Goal: Transaction & Acquisition: Subscribe to service/newsletter

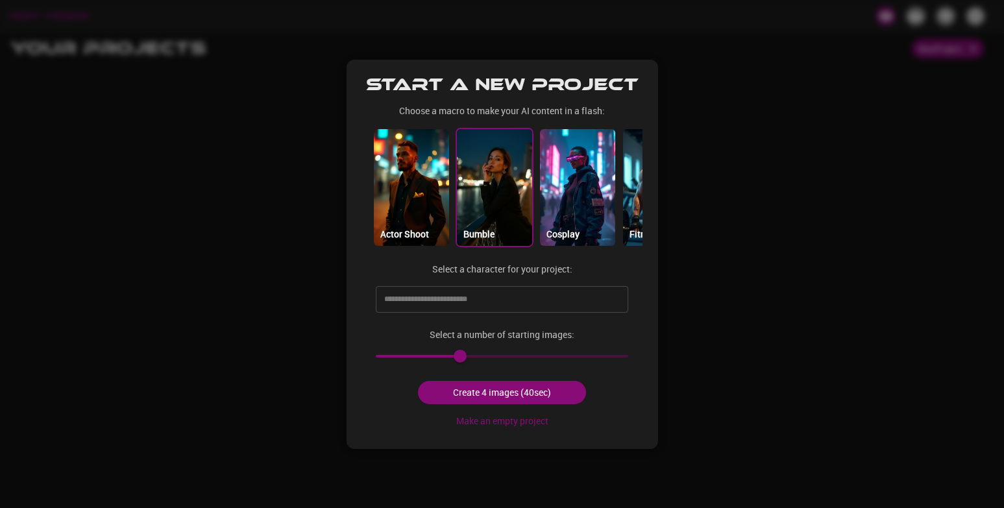
click at [486, 230] on p "Bumble" at bounding box center [479, 234] width 31 height 14
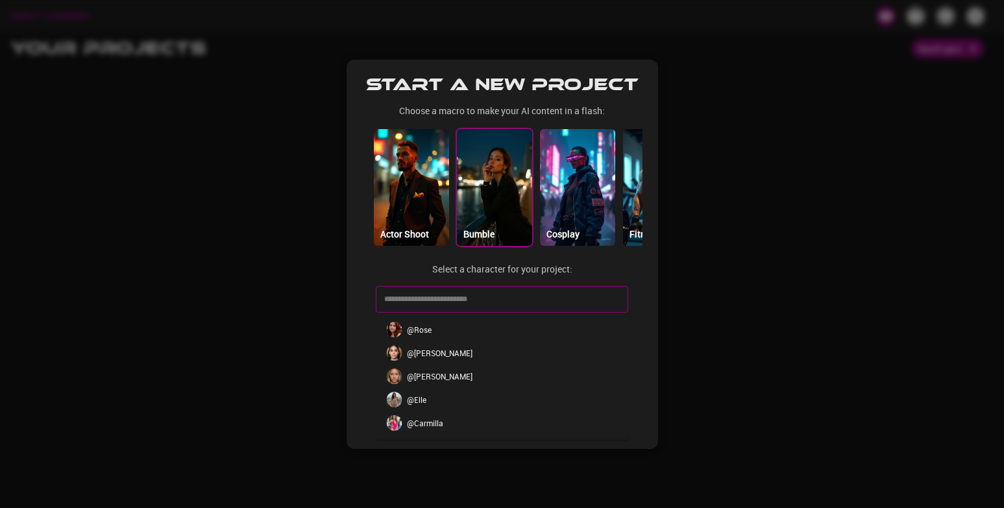
click at [473, 297] on input "text" at bounding box center [492, 299] width 222 height 21
click at [440, 379] on li "@ Ailiyah" at bounding box center [502, 375] width 253 height 23
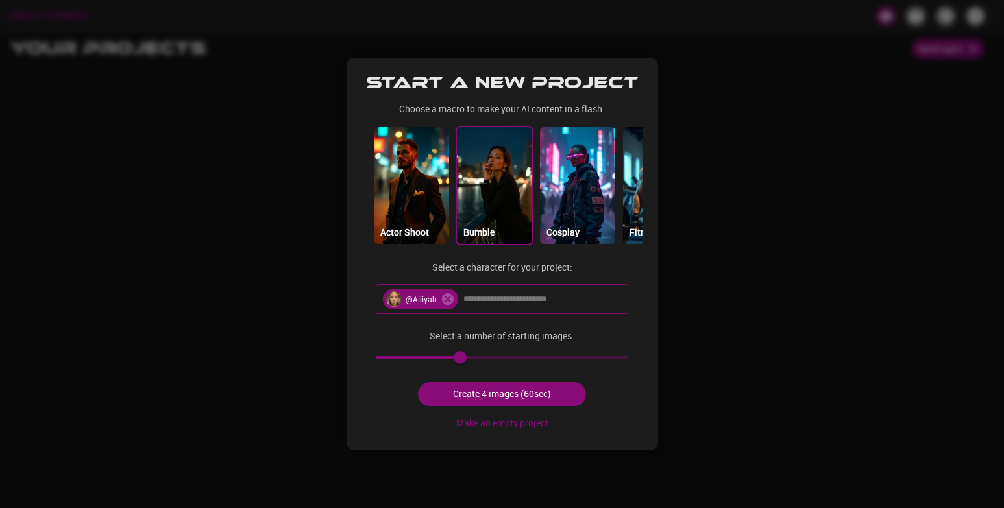
click at [532, 395] on button "Create 4 images (60sec)" at bounding box center [502, 394] width 168 height 24
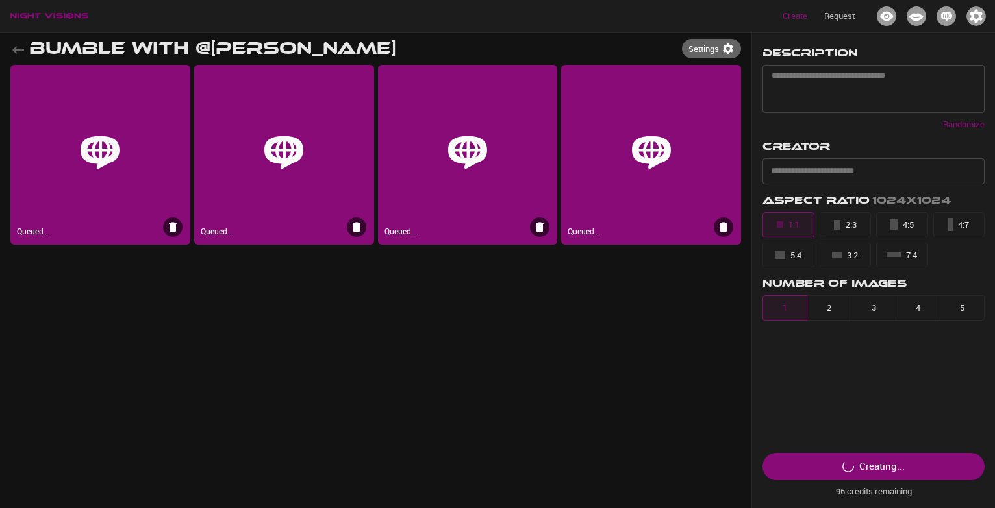
click at [849, 16] on p "Request" at bounding box center [839, 16] width 31 height 13
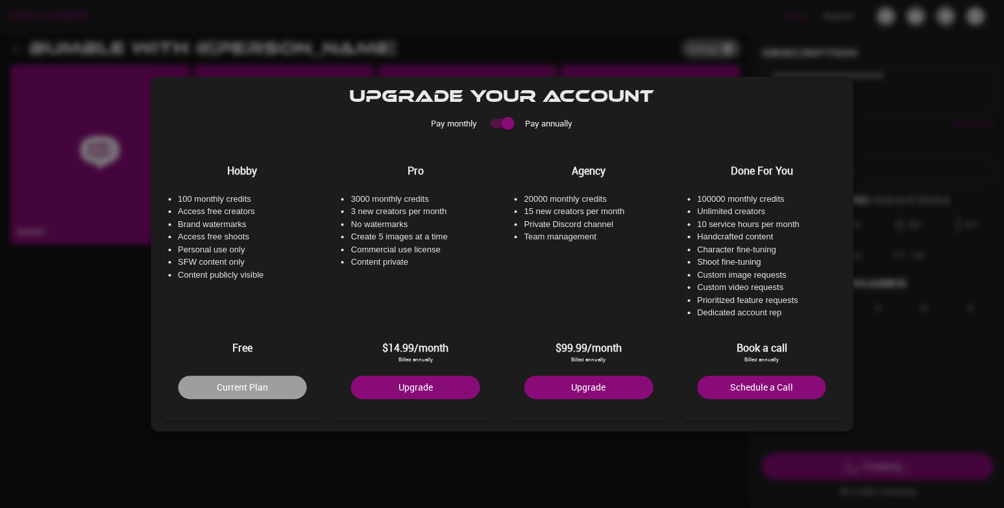
click at [427, 385] on button "Upgrade" at bounding box center [415, 388] width 129 height 24
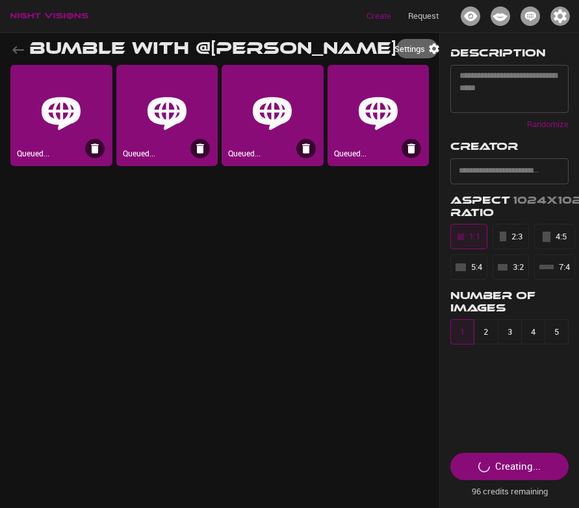
click at [558, 21] on img "button" at bounding box center [559, 15] width 19 height 19
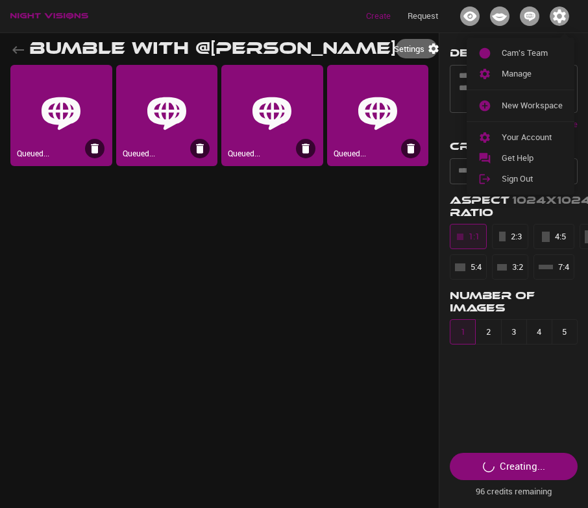
click at [540, 10] on div at bounding box center [294, 254] width 588 height 508
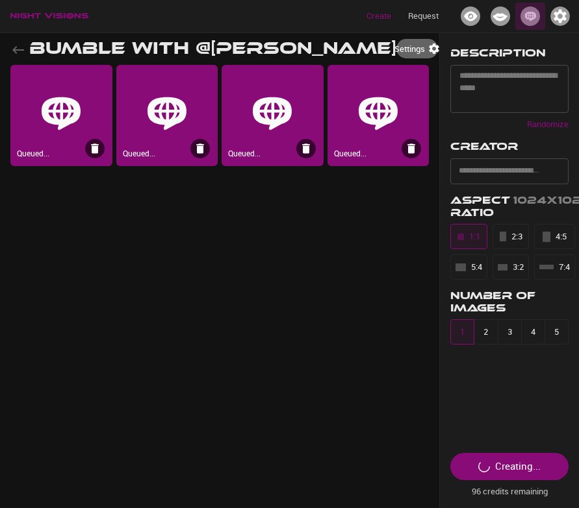
click at [536, 19] on img "Collabs" at bounding box center [529, 15] width 19 height 19
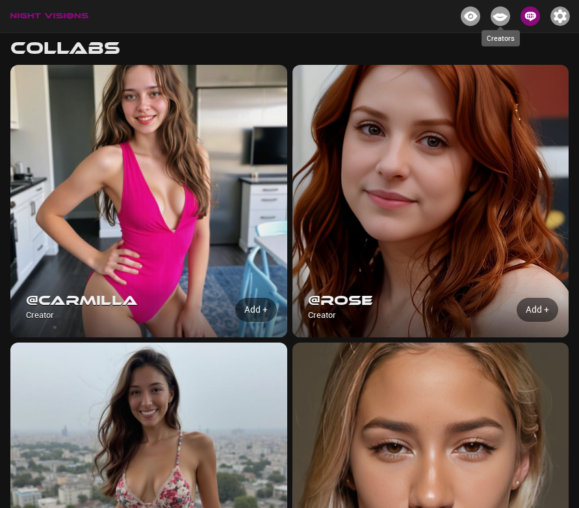
click at [503, 21] on div "Creators" at bounding box center [500, 33] width 38 height 25
click at [465, 22] on div "Projects" at bounding box center [471, 33] width 38 height 25
click at [557, 13] on img "button" at bounding box center [559, 15] width 19 height 19
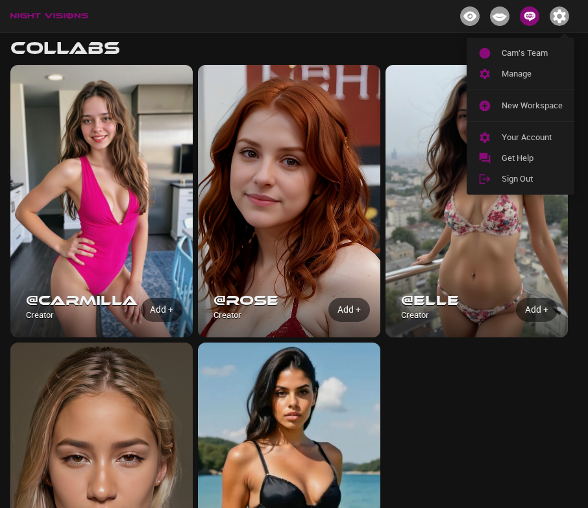
click at [474, 16] on div at bounding box center [294, 254] width 588 height 508
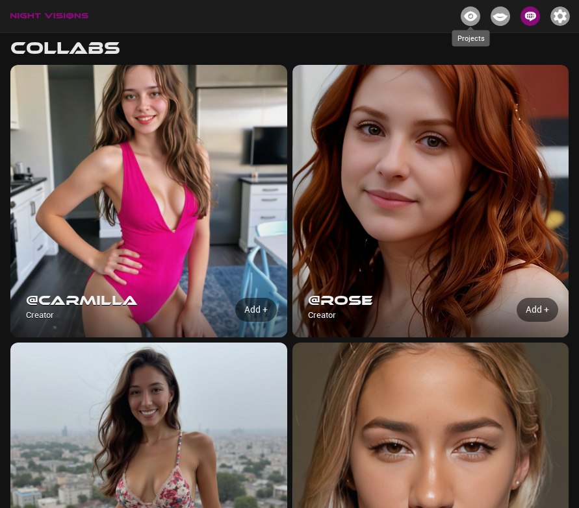
click at [471, 17] on img "Projects" at bounding box center [469, 15] width 19 height 19
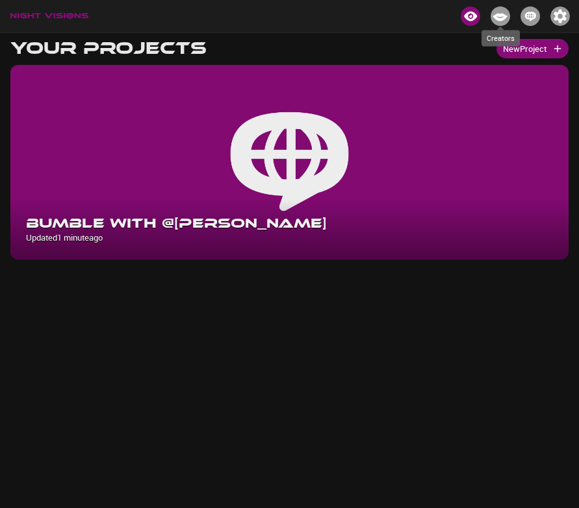
click at [497, 14] on img "Creators" at bounding box center [499, 15] width 19 height 19
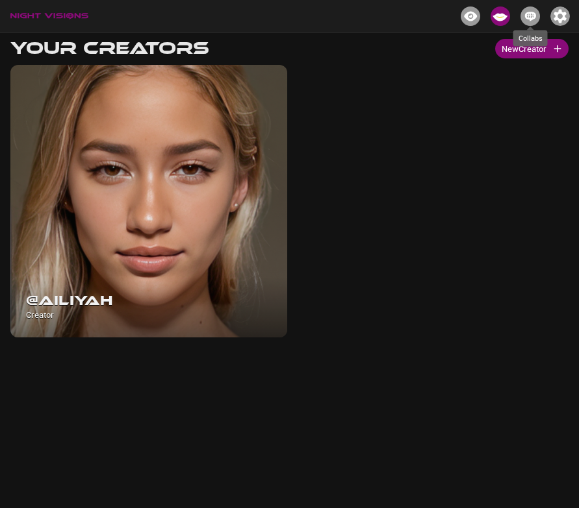
click at [521, 11] on img "Collabs" at bounding box center [529, 15] width 19 height 19
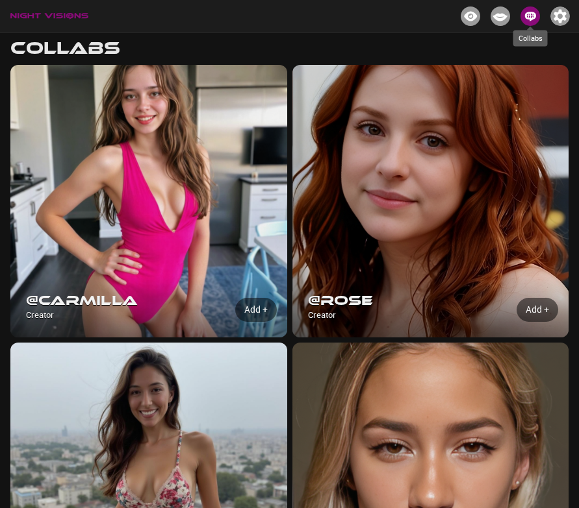
click at [561, 11] on img "button" at bounding box center [559, 15] width 19 height 19
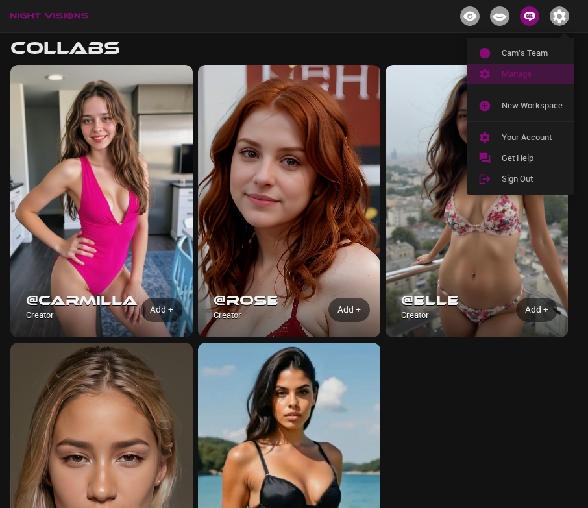
click at [525, 73] on span "Manage" at bounding box center [532, 74] width 61 height 13
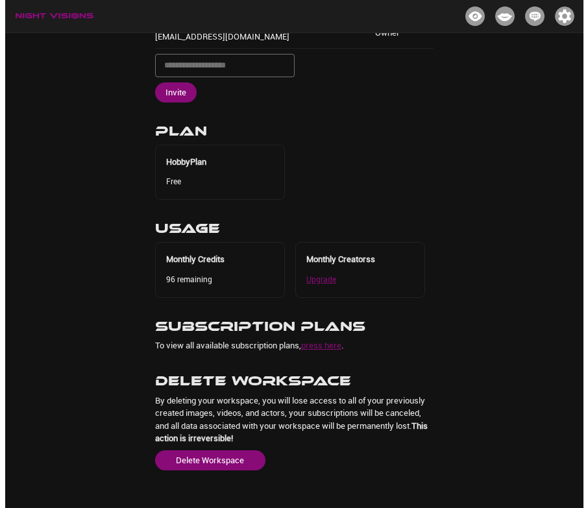
scroll to position [290, 0]
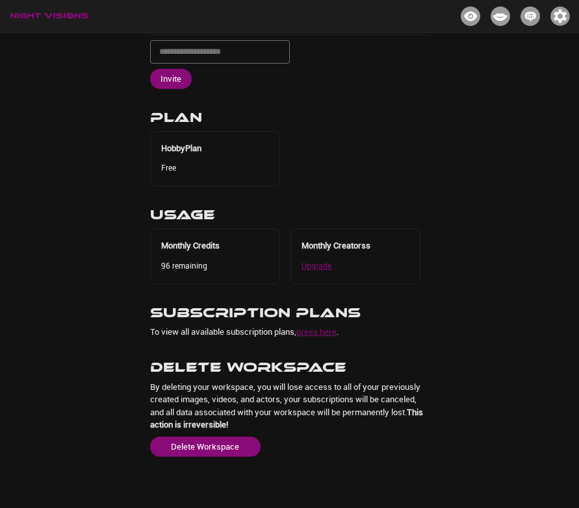
click at [200, 265] on span "96 remaining" at bounding box center [184, 265] width 46 height 10
click at [316, 266] on link "Upgrade" at bounding box center [316, 265] width 30 height 10
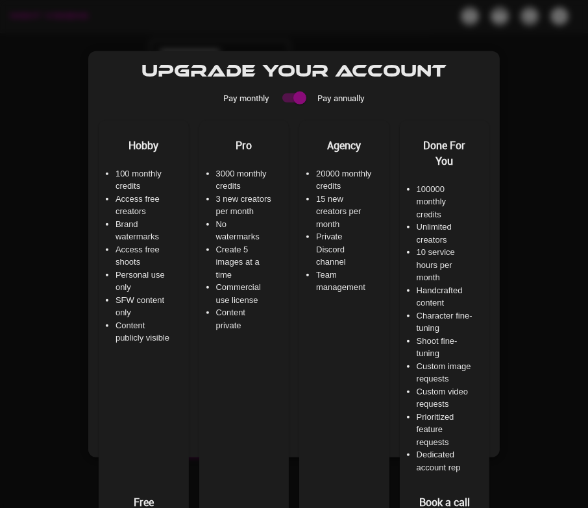
click at [232, 212] on li "3 new creators per month" at bounding box center [244, 205] width 56 height 25
click at [351, 193] on li "20000 monthly credits" at bounding box center [344, 180] width 56 height 25
click at [569, 308] on div at bounding box center [294, 254] width 588 height 508
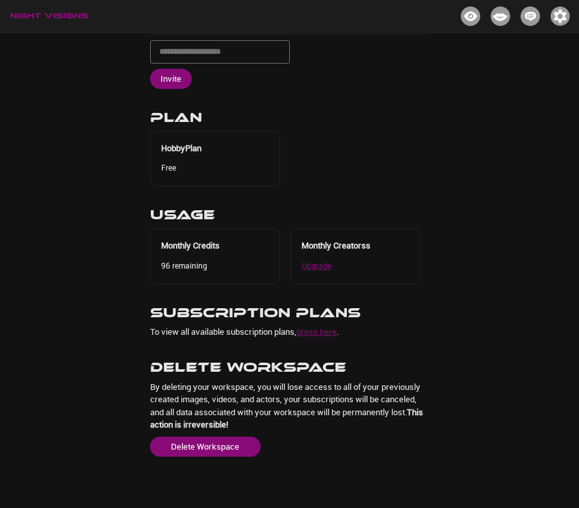
click at [332, 331] on link "press here" at bounding box center [316, 332] width 40 height 12
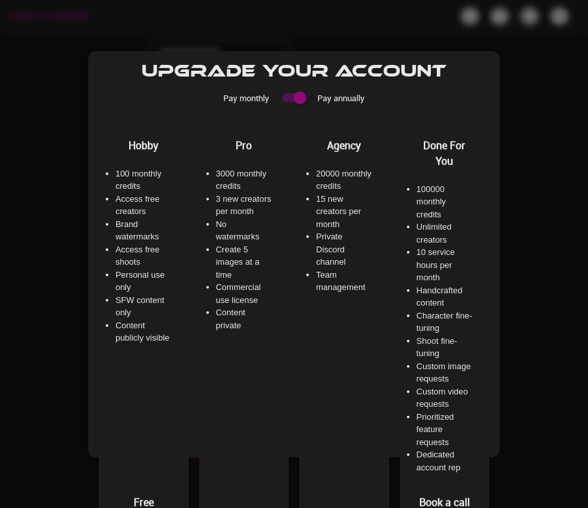
click at [413, 490] on div "Done For You 100000 monthly credits Unlimited creators 10 service hours per mon…" at bounding box center [444, 356] width 77 height 458
